Goal: Task Accomplishment & Management: Manage account settings

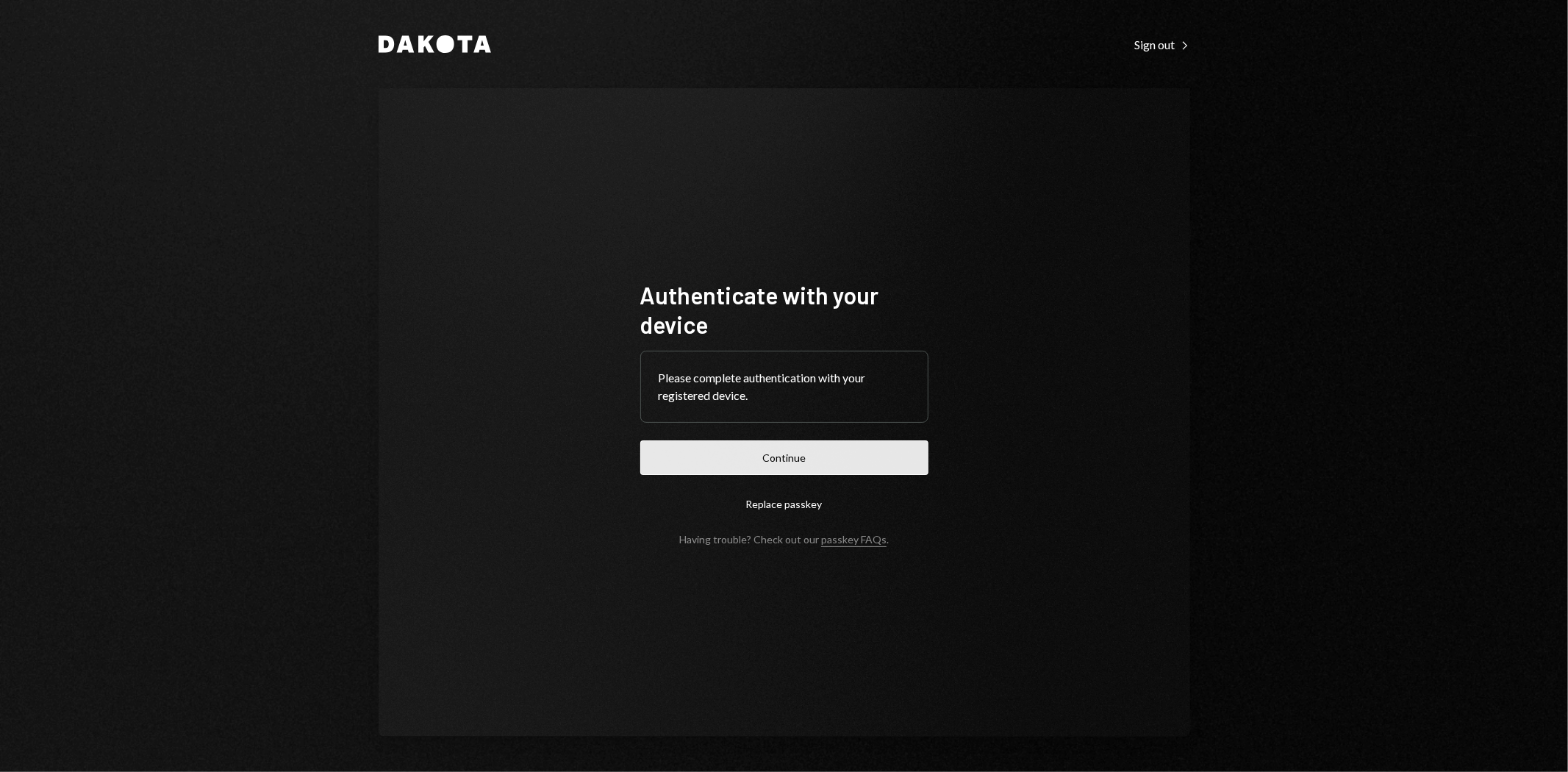
click at [735, 467] on button "Continue" at bounding box center [784, 458] width 288 height 35
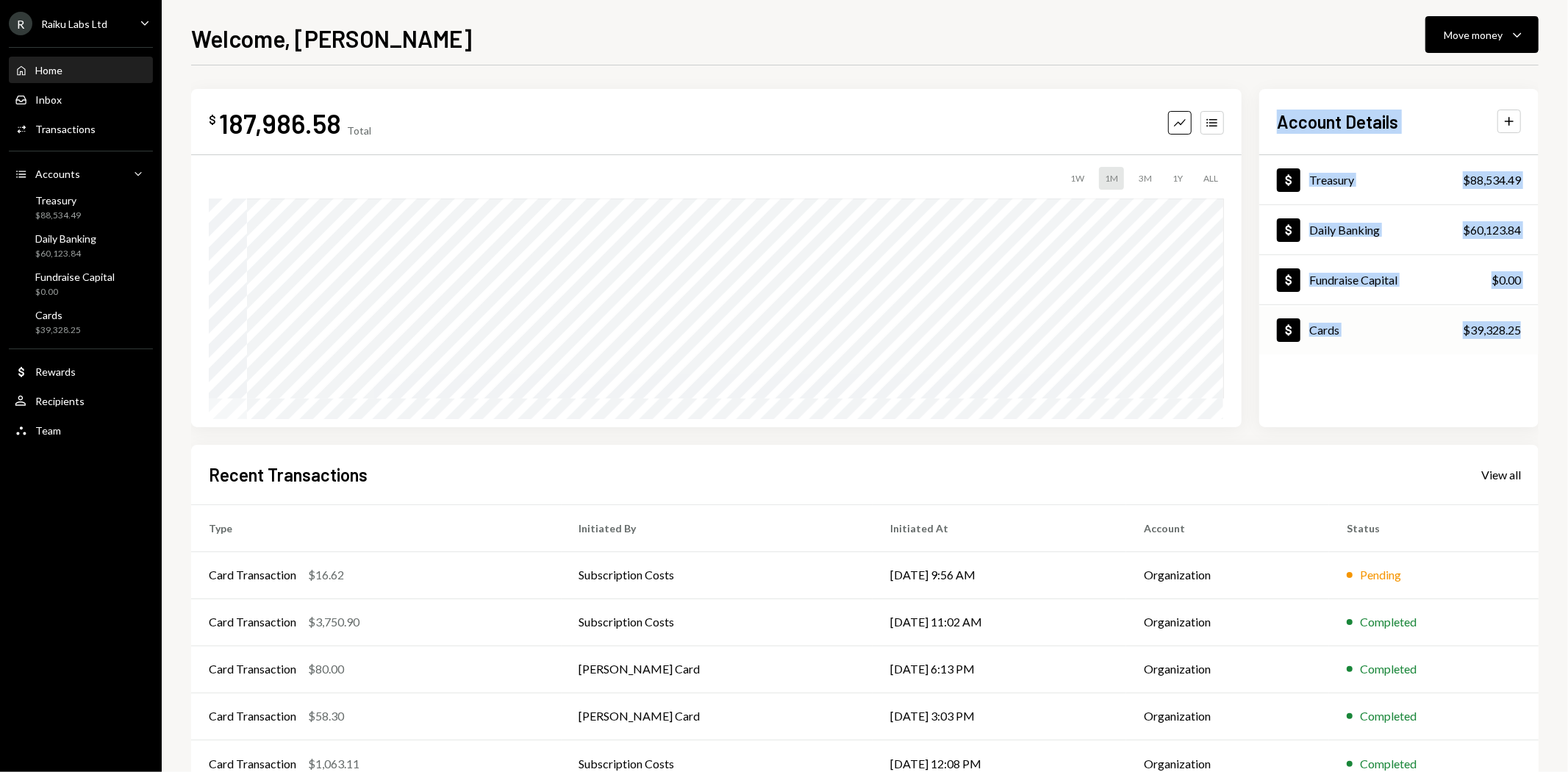
drag, startPoint x: 1275, startPoint y: 119, endPoint x: 1537, endPoint y: 327, distance: 334.5
click at [1537, 327] on div "Account Details Plus Dollar Treasury $88,534.49 Dollar Daily Banking $60,123.84…" at bounding box center [1399, 258] width 279 height 338
copy div "Account Details Plus Dollar Treasury $88,534.49 Dollar Daily Banking $60,123.84…"
